Goal: Information Seeking & Learning: Learn about a topic

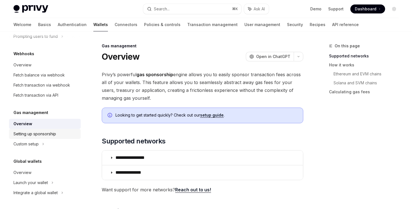
click at [44, 134] on div "Setting up sponsorship" at bounding box center [34, 134] width 43 height 7
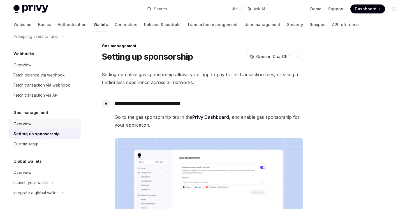
click at [46, 123] on div "Overview" at bounding box center [45, 124] width 64 height 7
type textarea "*"
